Goal: Find specific page/section: Find specific page/section

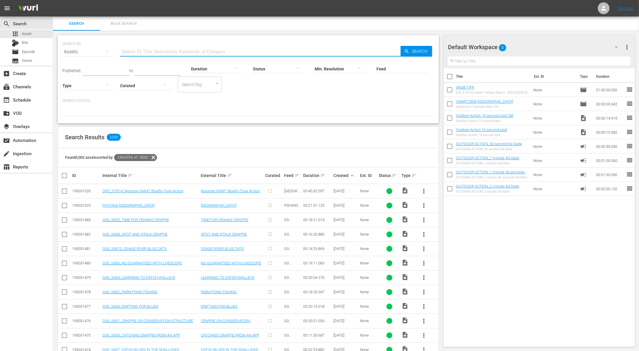
click at [160, 49] on input "text" at bounding box center [260, 52] width 281 height 14
paste input "NWT Anglers Show Up at [US_STATE][GEOGRAPHIC_DATA], [GEOGRAPHIC_DATA], [GEOGRAP…"
type input "NWT Anglers Show Up at [US_STATE][GEOGRAPHIC_DATA], [GEOGRAPHIC_DATA], [GEOGRAP…"
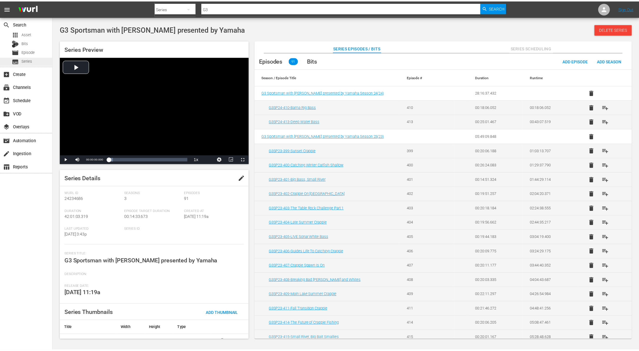
scroll to position [23, 0]
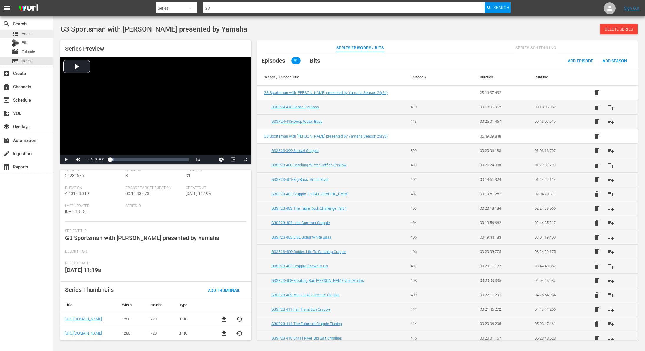
click at [34, 31] on div "apps Asset" at bounding box center [26, 34] width 53 height 8
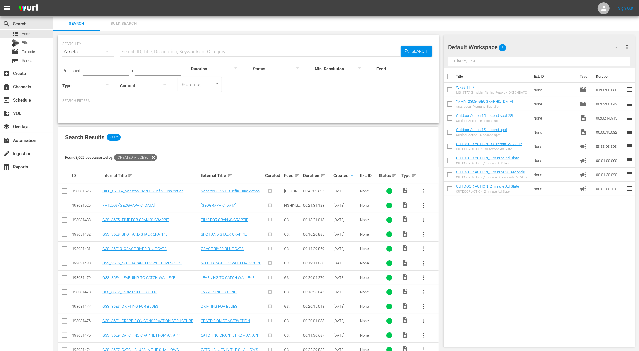
click at [353, 139] on div "Search Results 3,002" at bounding box center [248, 137] width 381 height 21
click at [200, 50] on input "text" at bounding box center [260, 52] width 281 height 14
paste input "NWT Qualifier at [GEOGRAPHIC_DATA], [GEOGRAPHIC_DATA], [GEOGRAPHIC_DATA]"
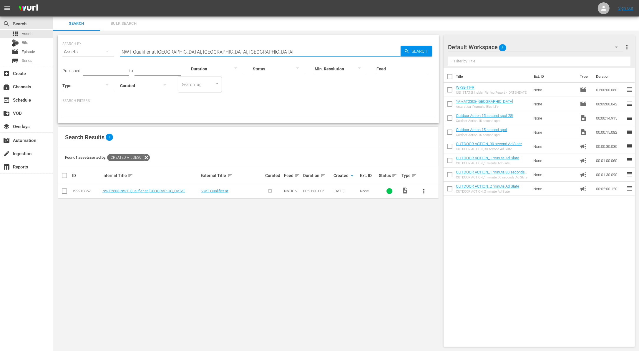
click at [220, 50] on input "NWT Qualifier at [GEOGRAPHIC_DATA], [GEOGRAPHIC_DATA], [GEOGRAPHIC_DATA]" at bounding box center [260, 52] width 281 height 14
paste input "Products For Deer Hunting"
type input "Products For Deer Hunting"
